Goal: Transaction & Acquisition: Subscribe to service/newsletter

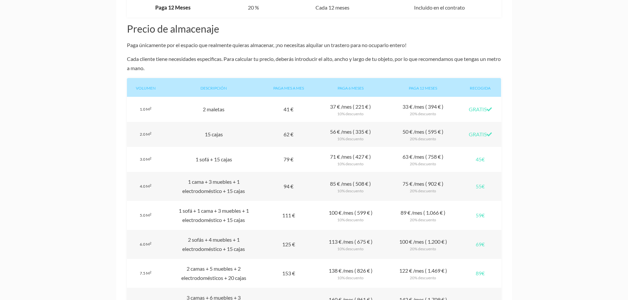
scroll to position [561, 0]
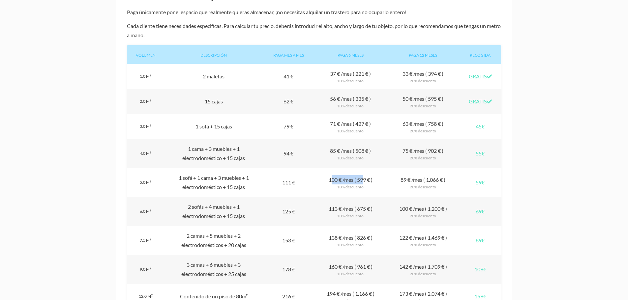
drag, startPoint x: 327, startPoint y: 181, endPoint x: 359, endPoint y: 180, distance: 32.0
click at [359, 180] on div "Plan 6 meses 100 € /mes ( 599 € ) 10% descuento" at bounding box center [350, 182] width 73 height 29
click at [318, 181] on div "Plan 6 meses 100 € /mes ( 599 € ) 10% descuento" at bounding box center [350, 182] width 73 height 29
drag, startPoint x: 298, startPoint y: 184, endPoint x: 274, endPoint y: 186, distance: 24.5
click at [274, 186] on div "Plan mes a mes 111 €" at bounding box center [288, 182] width 51 height 29
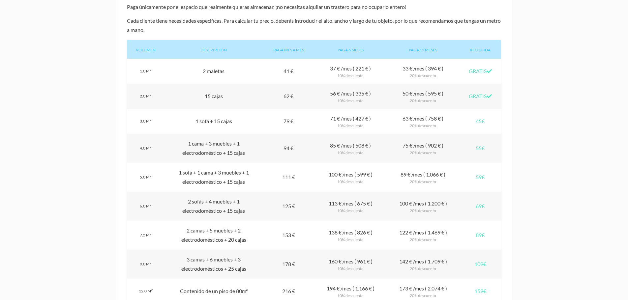
scroll to position [495, 0]
